Goal: Task Accomplishment & Management: Use online tool/utility

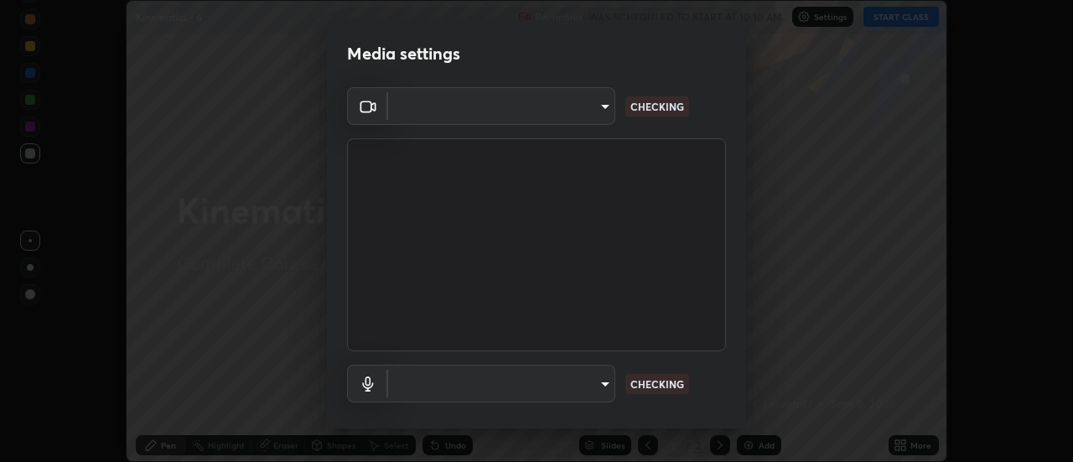
scroll to position [88, 0]
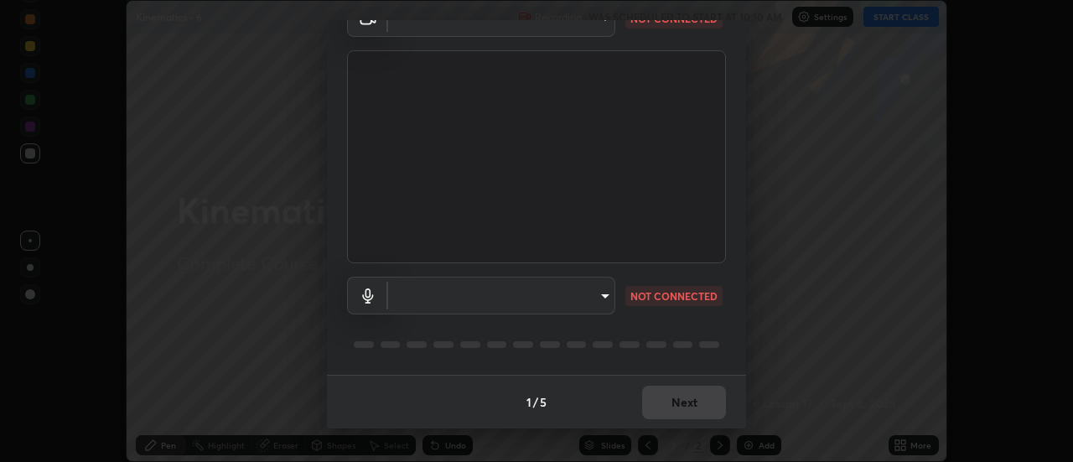
type input "cf8053163bb2f7d6ecf3d6bd7b4235d237b850a42bc303a0614f26eb784a67d0"
type input "communications"
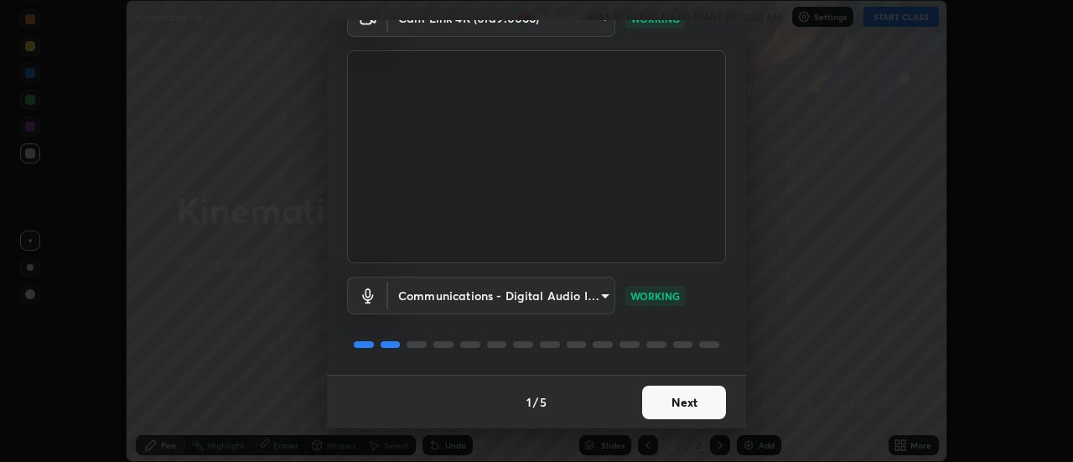
click at [692, 404] on button "Next" at bounding box center [684, 403] width 84 height 34
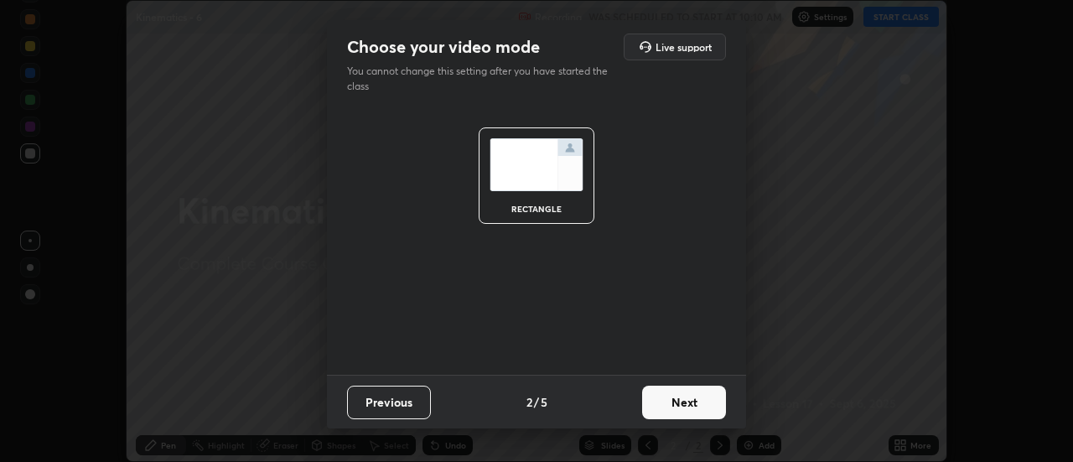
scroll to position [0, 0]
click at [693, 406] on button "Next" at bounding box center [684, 403] width 84 height 34
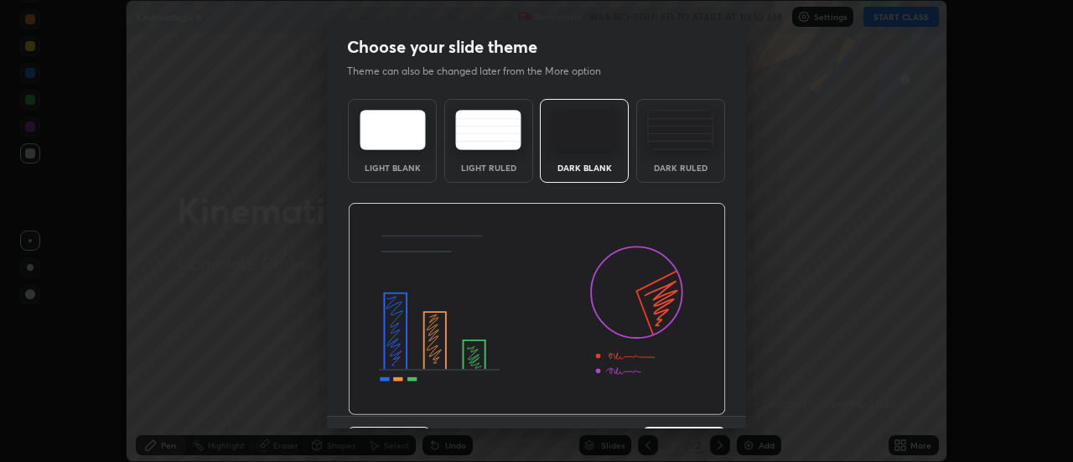
scroll to position [41, 0]
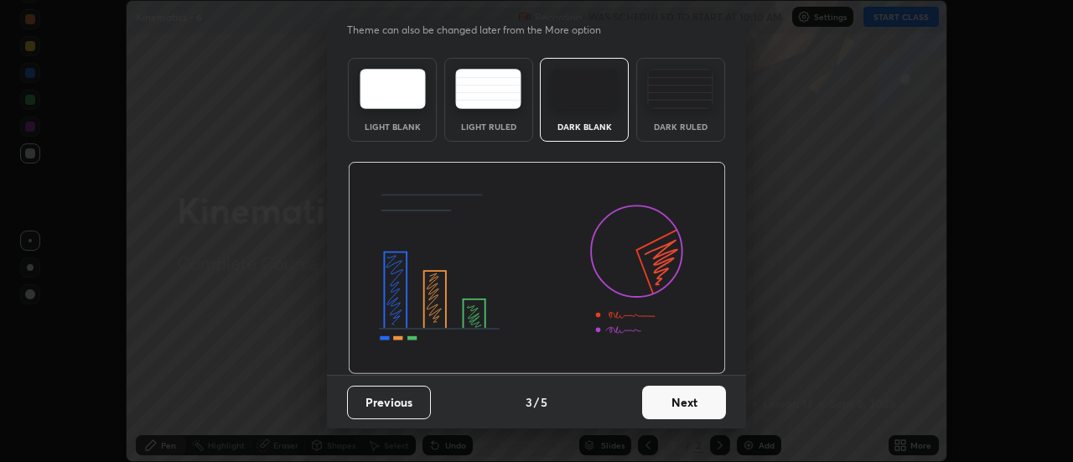
click at [690, 401] on button "Next" at bounding box center [684, 403] width 84 height 34
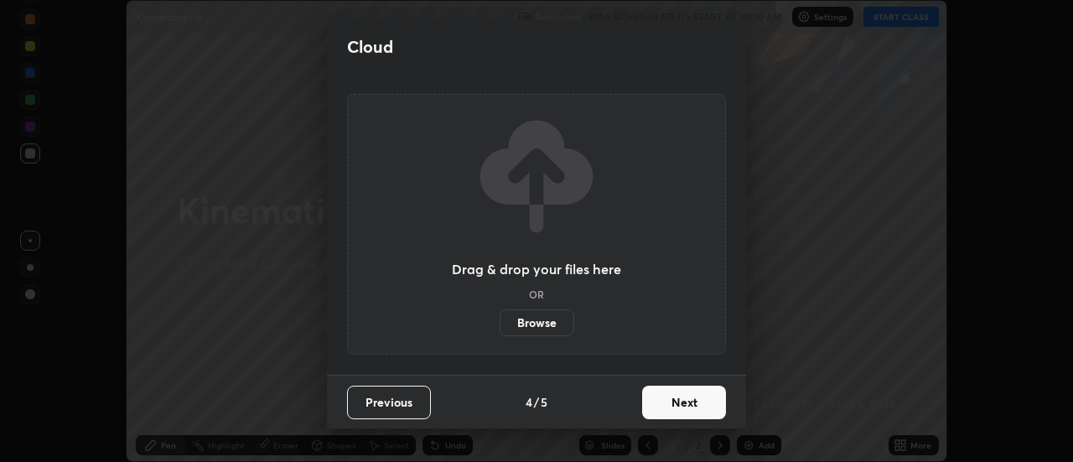
scroll to position [0, 0]
click at [693, 402] on button "Next" at bounding box center [684, 403] width 84 height 34
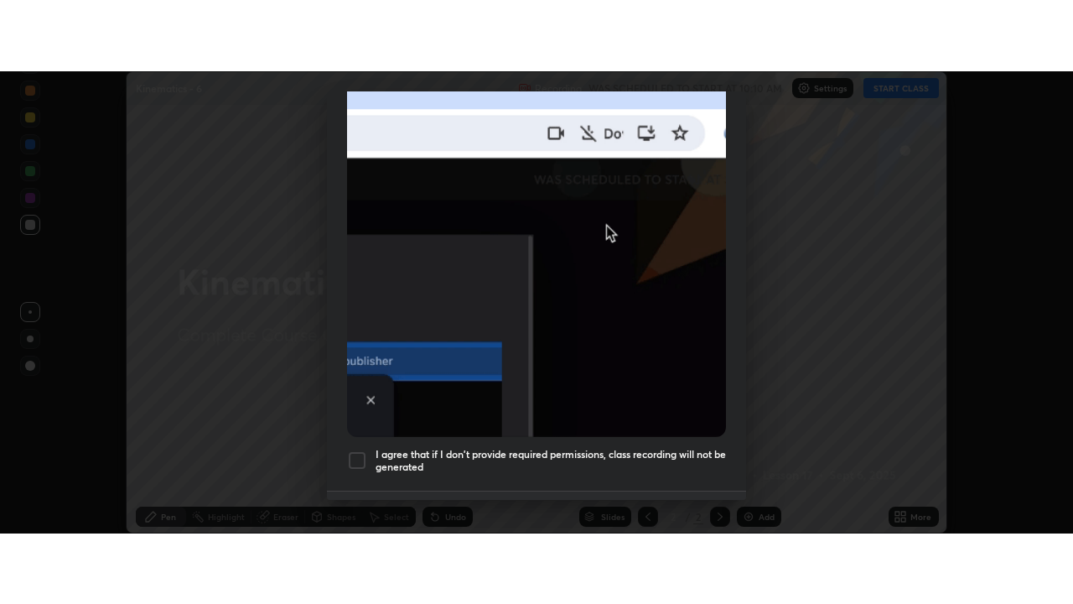
scroll to position [430, 0]
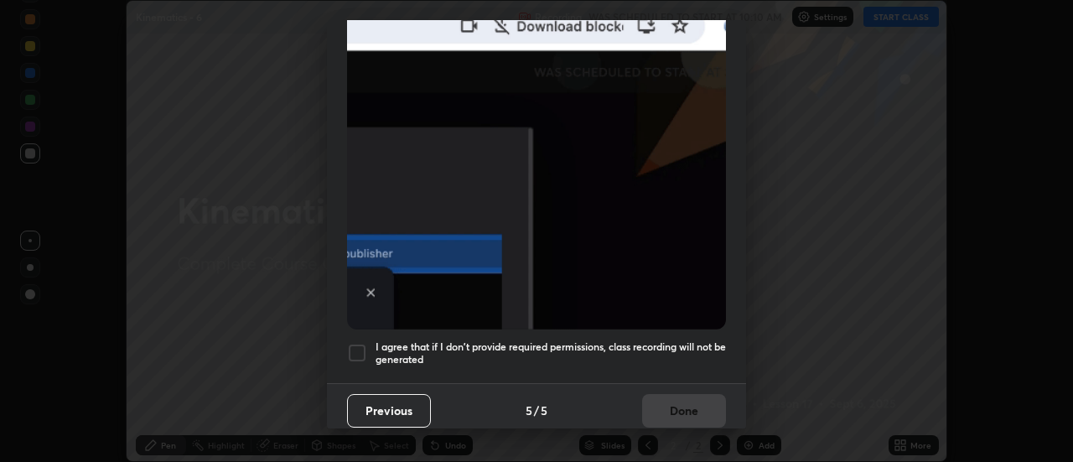
click at [360, 345] on div at bounding box center [357, 353] width 20 height 20
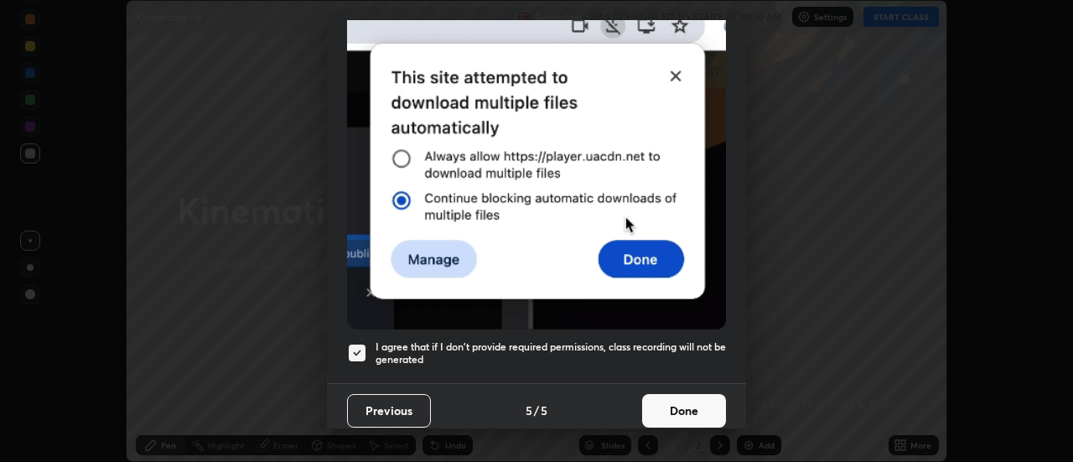
click at [682, 394] on button "Done" at bounding box center [684, 411] width 84 height 34
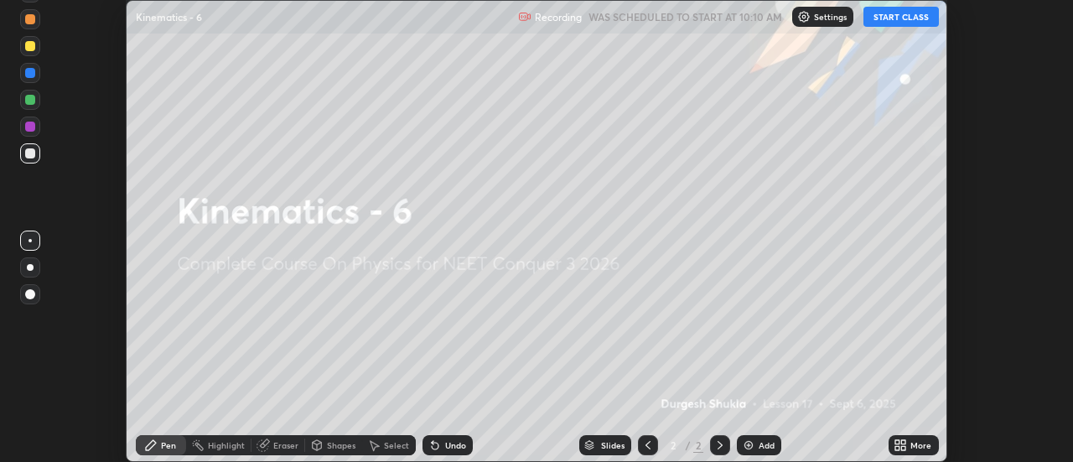
click at [895, 18] on button "START CLASS" at bounding box center [901, 17] width 75 height 20
click at [759, 447] on div "Add" at bounding box center [767, 445] width 16 height 8
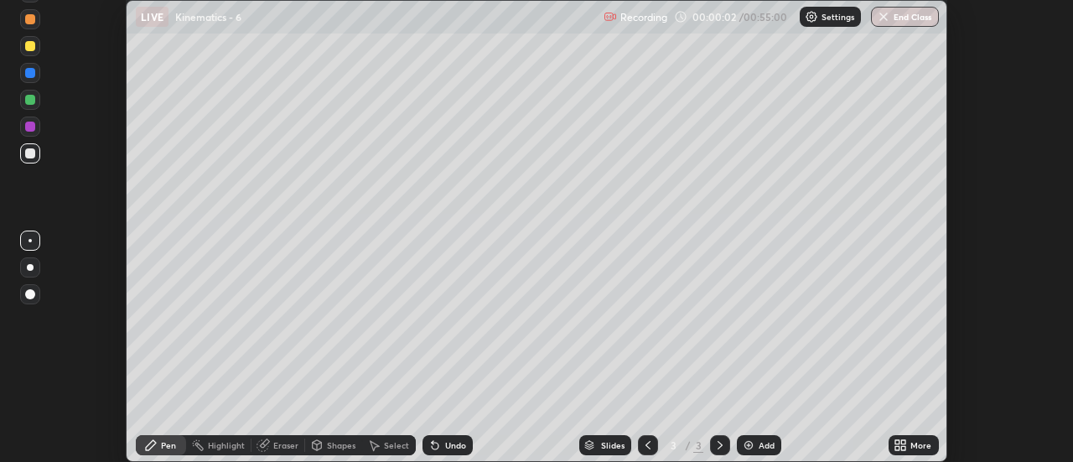
click at [901, 446] on icon at bounding box center [900, 445] width 13 height 13
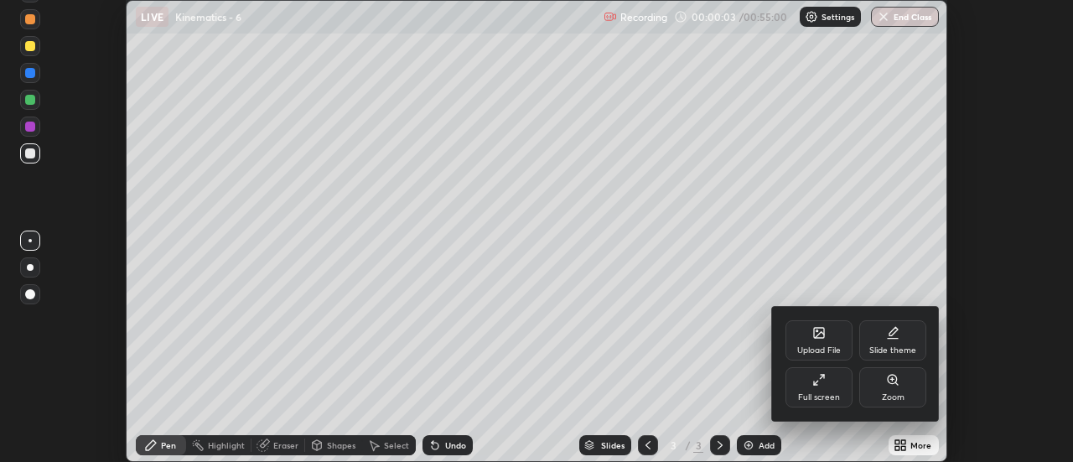
click at [817, 386] on icon at bounding box center [818, 379] width 13 height 13
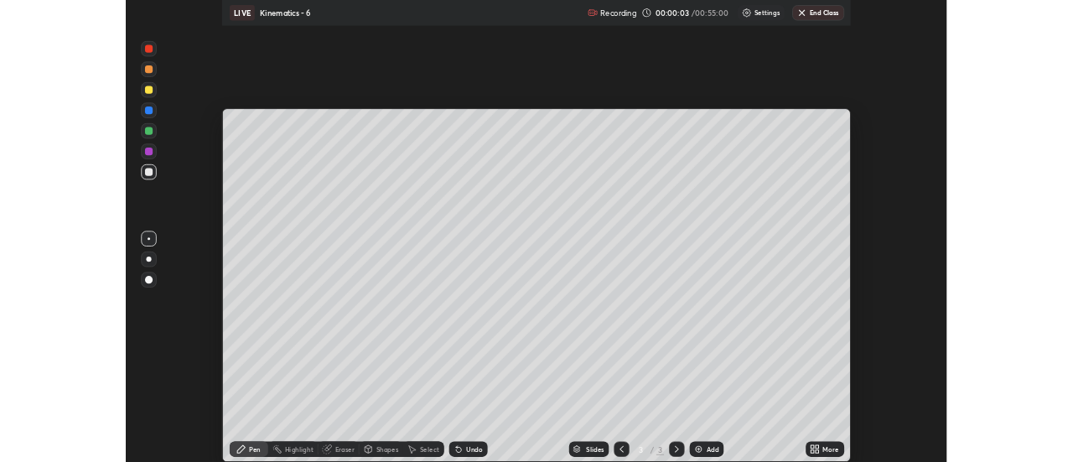
scroll to position [604, 1073]
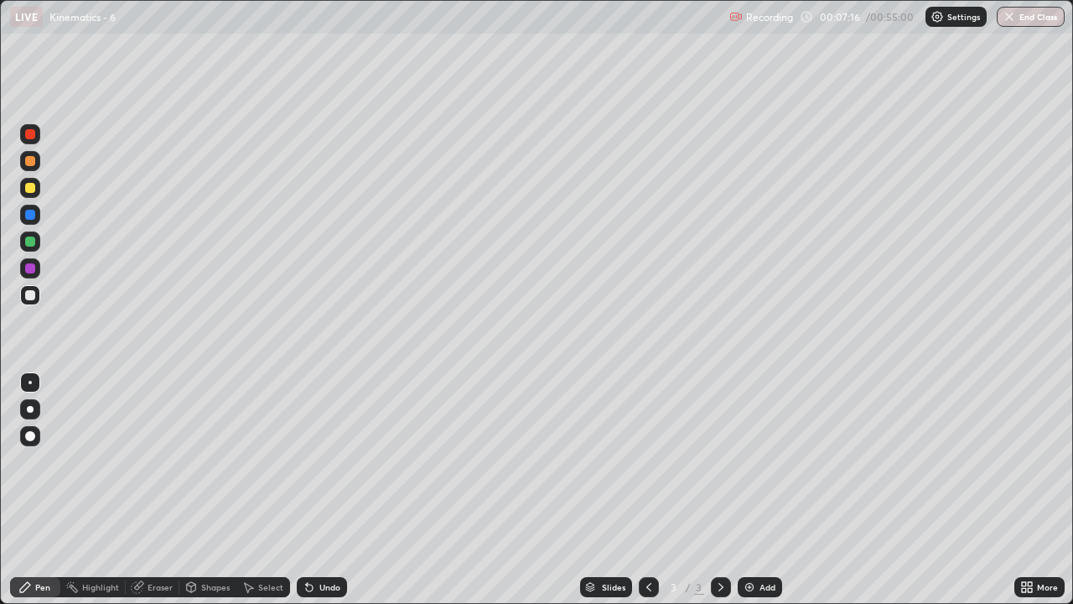
click at [761, 461] on div "Add" at bounding box center [768, 587] width 16 height 8
click at [30, 189] on div at bounding box center [30, 188] width 10 height 10
click at [30, 434] on div at bounding box center [30, 436] width 10 height 10
click at [29, 164] on div at bounding box center [30, 161] width 10 height 10
click at [146, 461] on div "Eraser" at bounding box center [153, 587] width 54 height 20
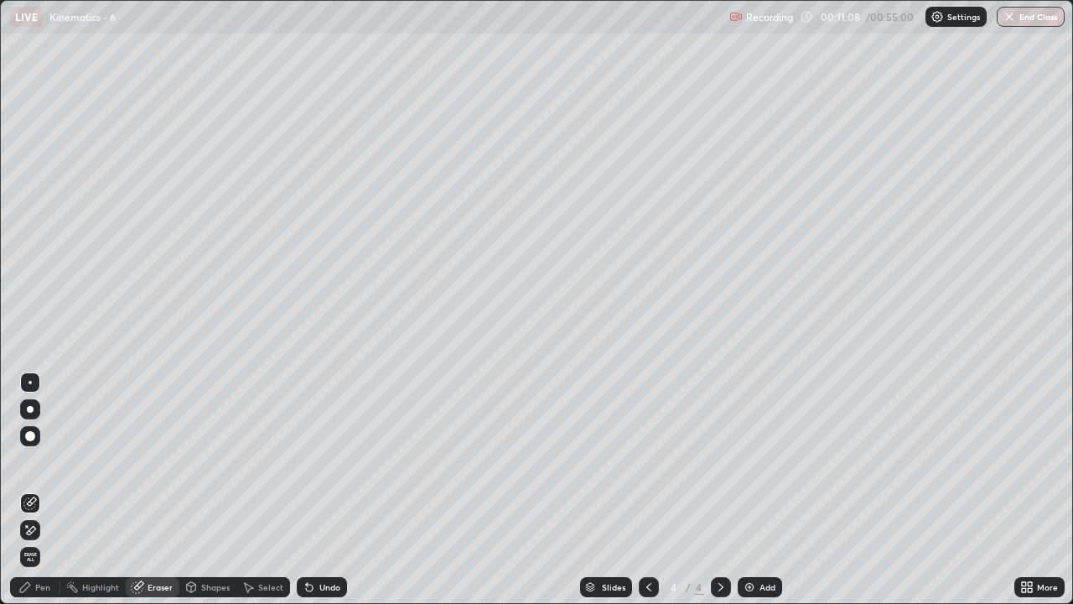
click at [42, 461] on div "Pen" at bounding box center [42, 587] width 15 height 8
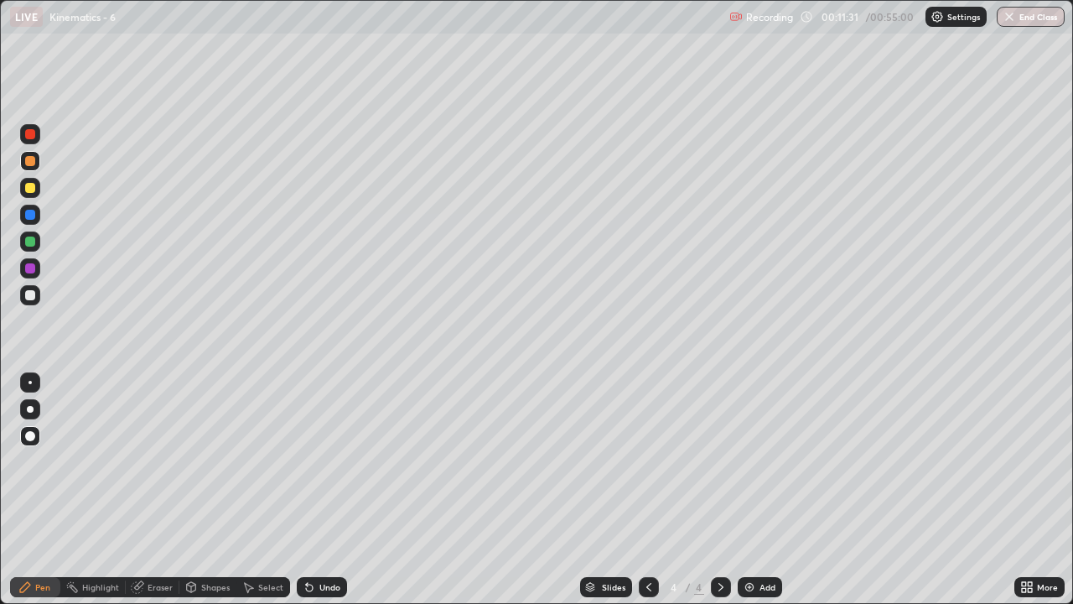
click at [145, 461] on div "Eraser" at bounding box center [153, 587] width 54 height 20
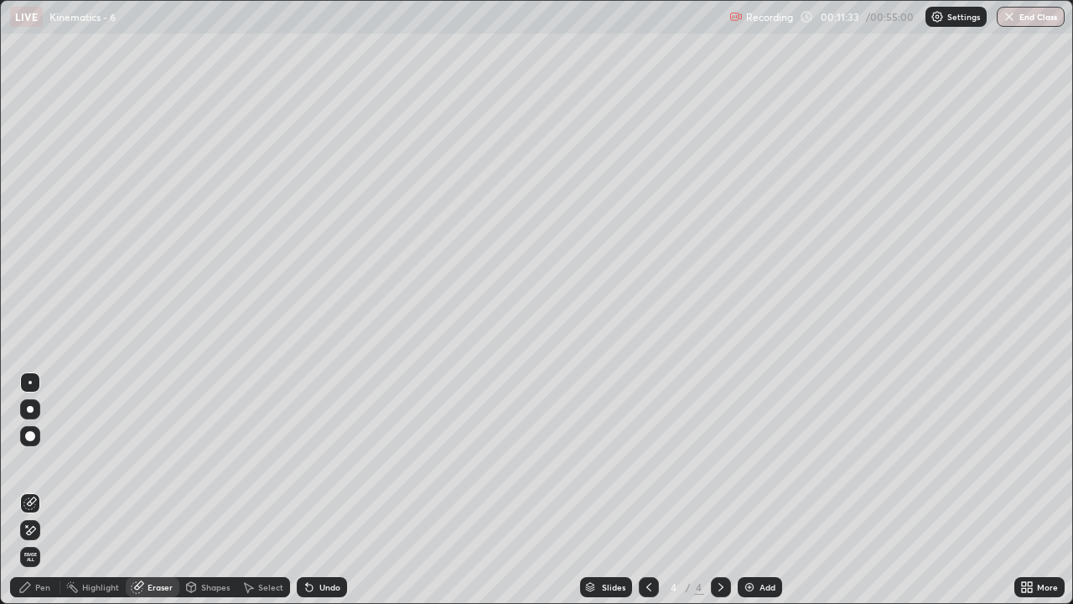
click at [33, 461] on div "Pen" at bounding box center [35, 587] width 50 height 20
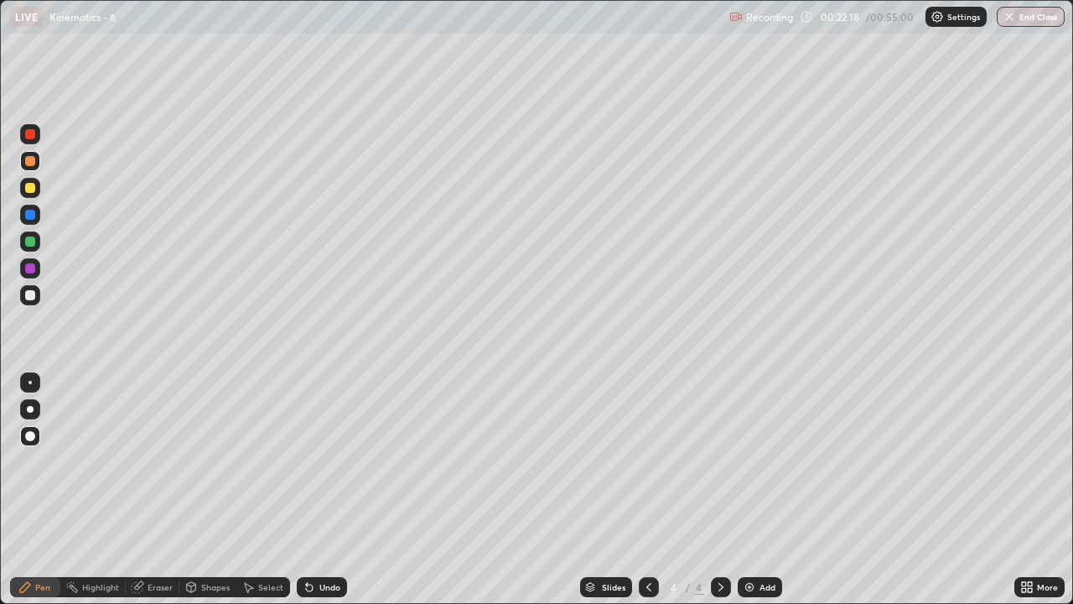
click at [754, 461] on img at bounding box center [749, 586] width 13 height 13
click at [34, 191] on div at bounding box center [30, 188] width 20 height 20
click at [748, 461] on img at bounding box center [749, 586] width 13 height 13
click at [156, 461] on div "Eraser" at bounding box center [160, 587] width 25 height 8
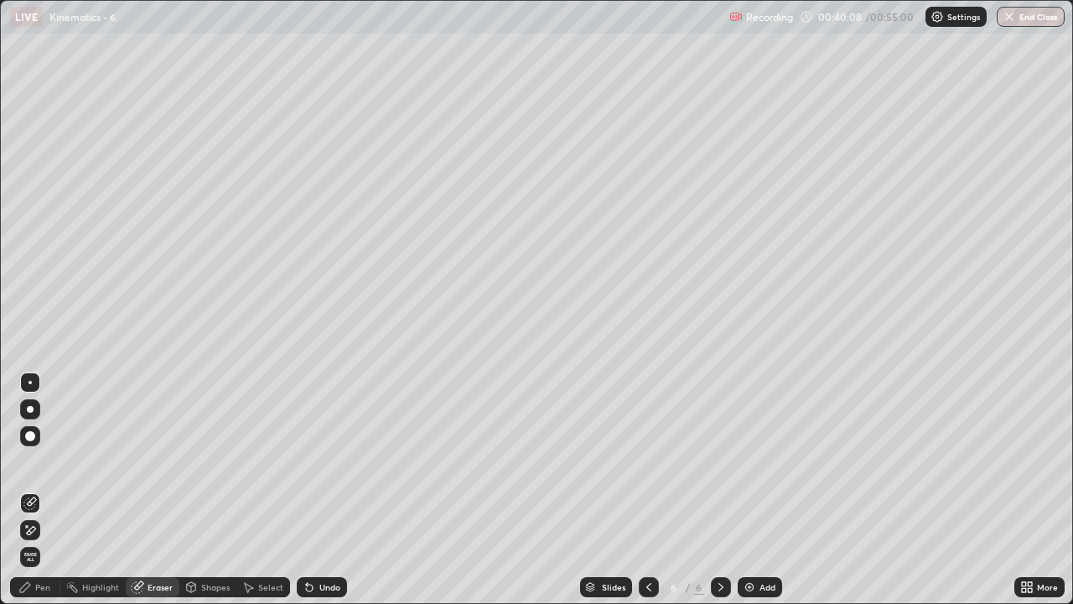
click at [44, 461] on div "Pen" at bounding box center [42, 587] width 15 height 8
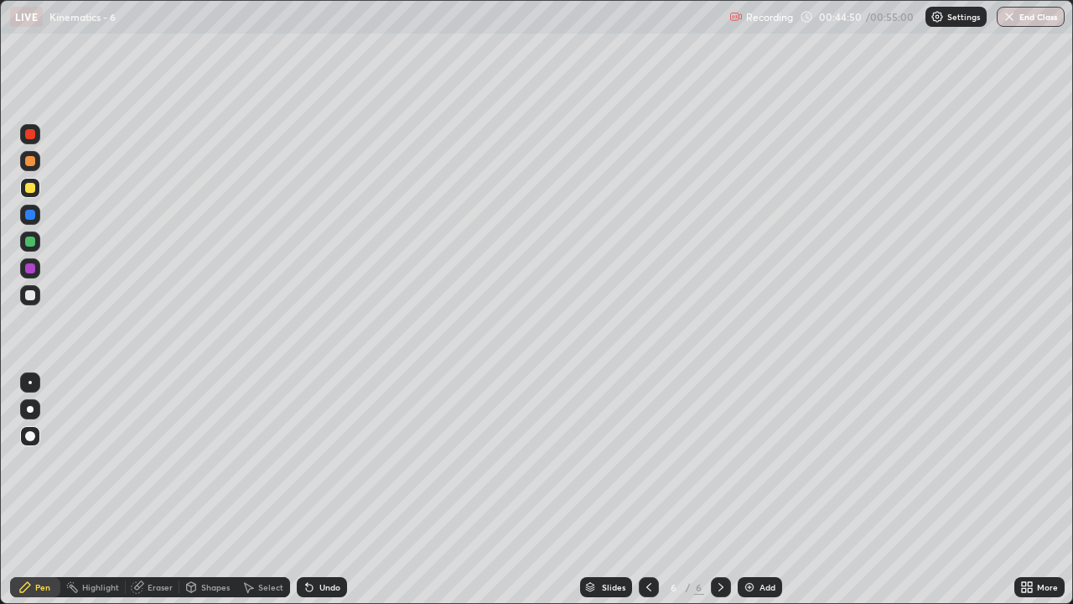
click at [807, 31] on div "Recording 00:44:50 / 00:55:00 Settings End Class" at bounding box center [896, 17] width 335 height 33
click at [30, 162] on div at bounding box center [30, 161] width 10 height 10
click at [749, 461] on img at bounding box center [749, 586] width 13 height 13
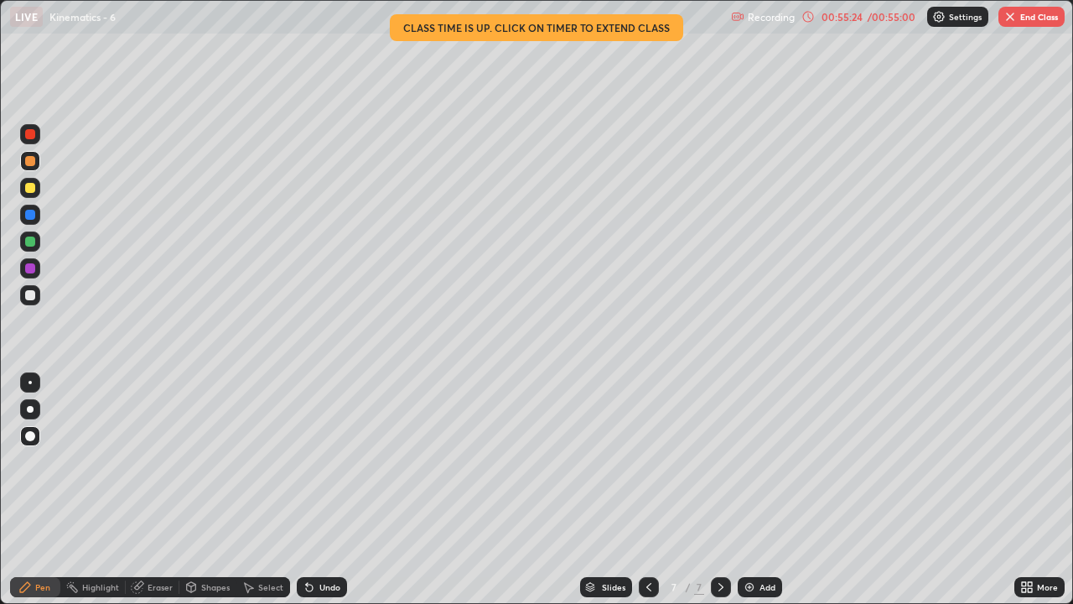
click at [1015, 17] on img "button" at bounding box center [1010, 16] width 13 height 13
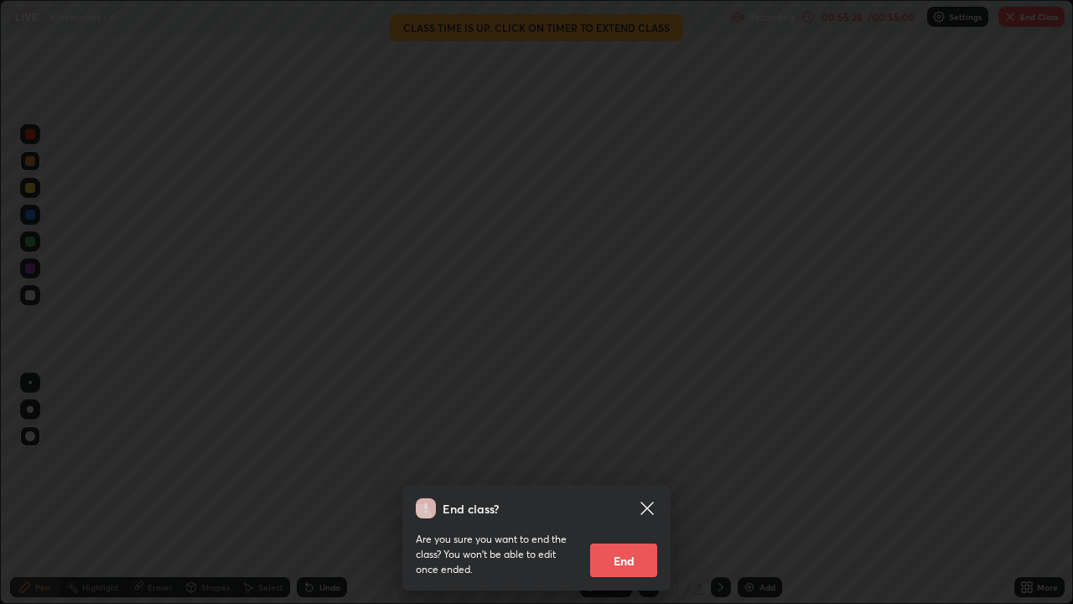
click at [613, 461] on button "End" at bounding box center [623, 560] width 67 height 34
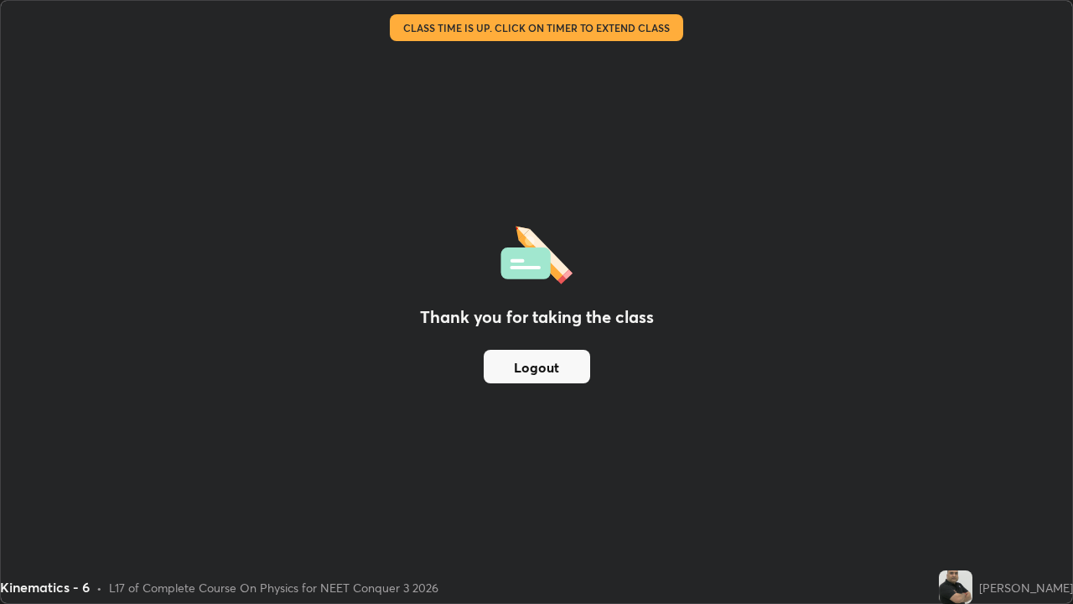
click at [568, 372] on button "Logout" at bounding box center [537, 367] width 106 height 34
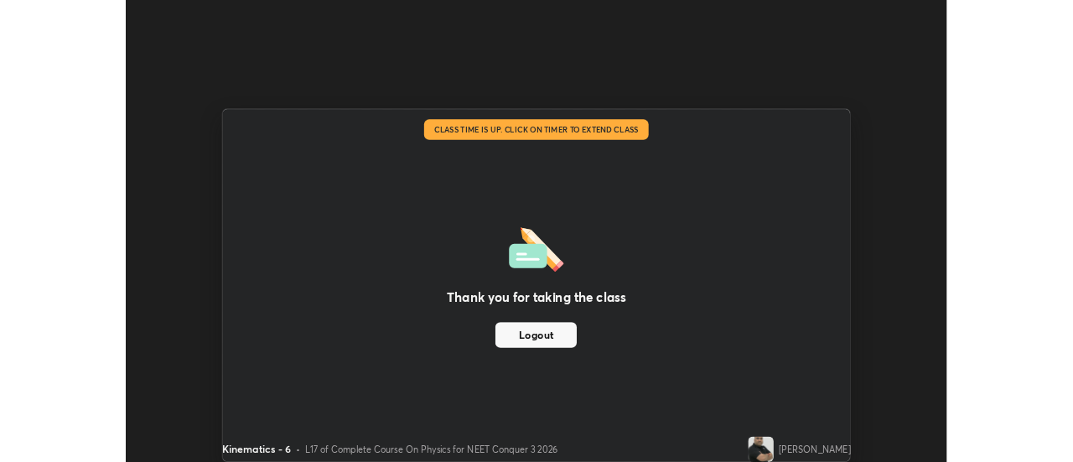
scroll to position [83385, 82774]
